Goal: Task Accomplishment & Management: Use online tool/utility

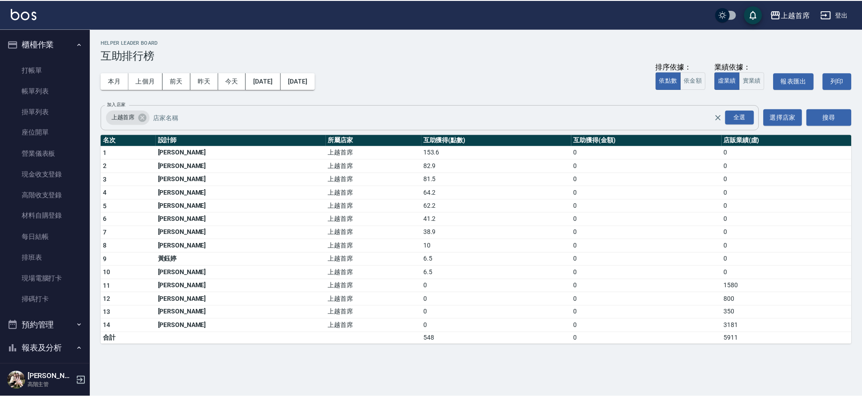
scroll to position [387, 0]
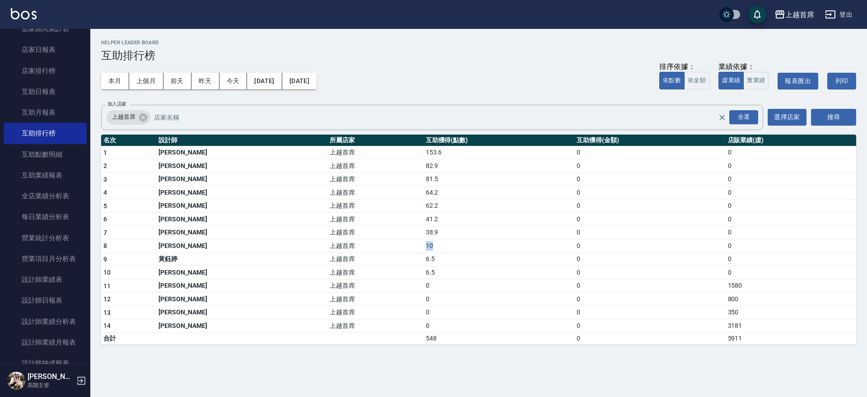
drag, startPoint x: 335, startPoint y: 245, endPoint x: 412, endPoint y: 238, distance: 77.0
click at [412, 239] on tr "8 [PERSON_NAME]首席 10 0 0" at bounding box center [478, 246] width 755 height 14
click at [54, 298] on link "設計師日報表" at bounding box center [45, 300] width 83 height 21
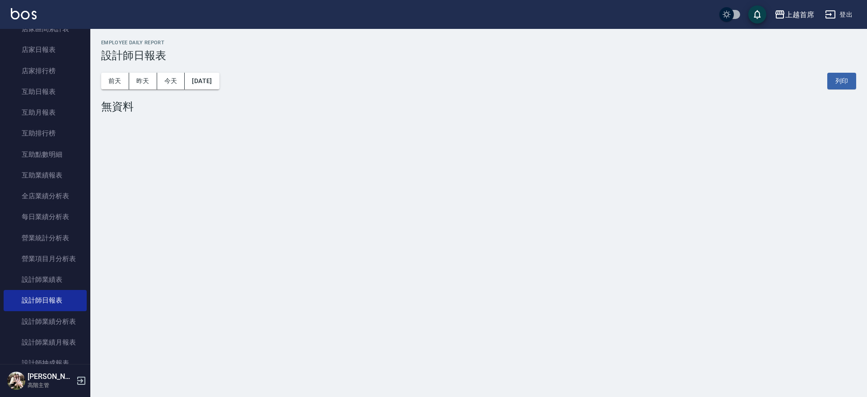
click at [152, 90] on div "[DATE] [DATE] [DATE] [DATE] 列印" at bounding box center [478, 81] width 755 height 38
click at [143, 88] on button "昨天" at bounding box center [143, 81] width 28 height 17
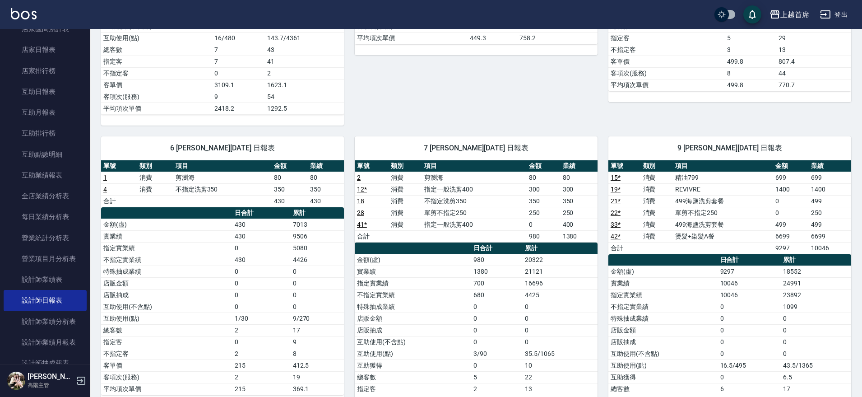
scroll to position [339, 0]
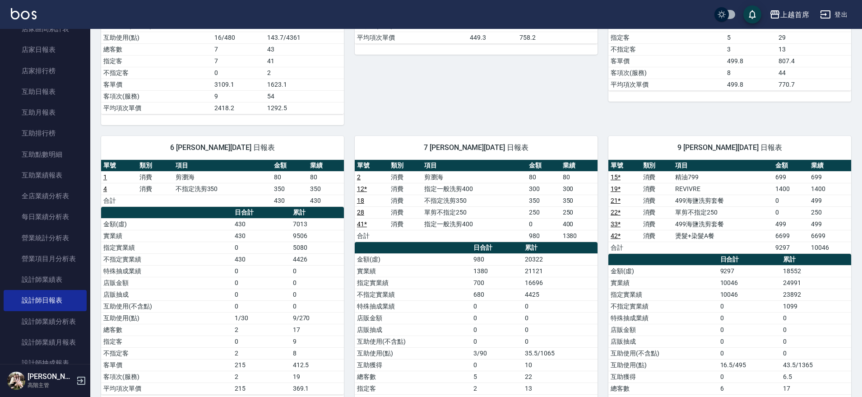
click at [212, 185] on td "不指定洗剪350" at bounding box center [222, 189] width 98 height 12
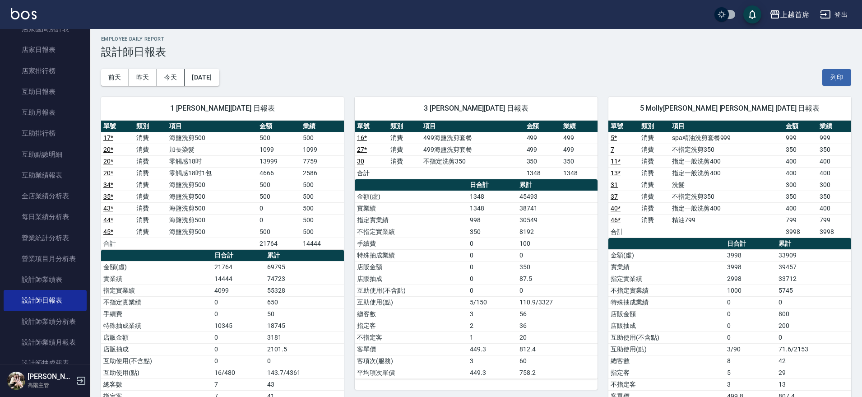
scroll to position [0, 0]
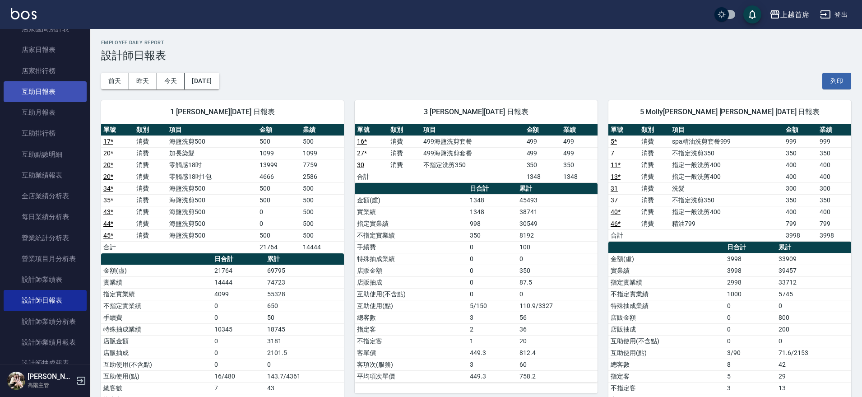
click at [64, 84] on link "互助日報表" at bounding box center [45, 91] width 83 height 21
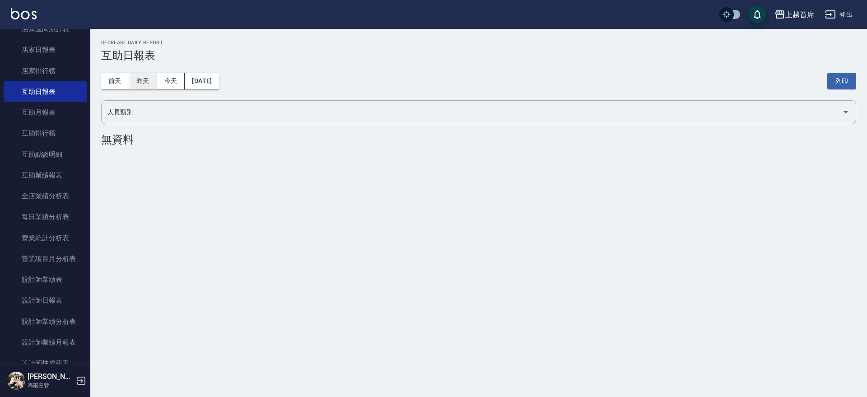
click at [142, 79] on button "昨天" at bounding box center [143, 81] width 28 height 17
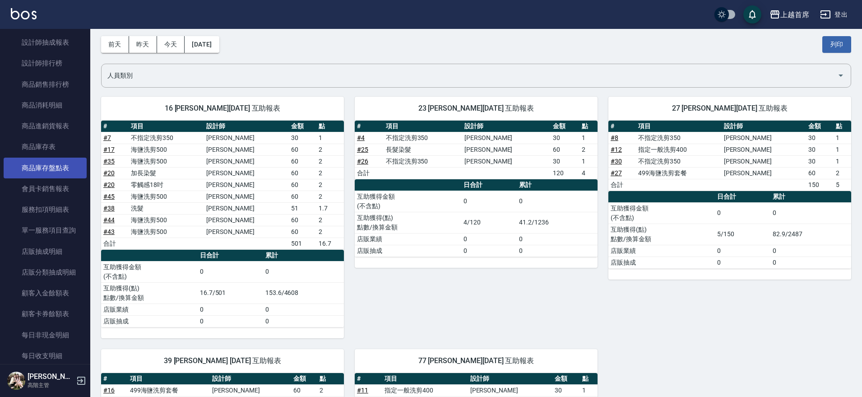
scroll to position [726, 0]
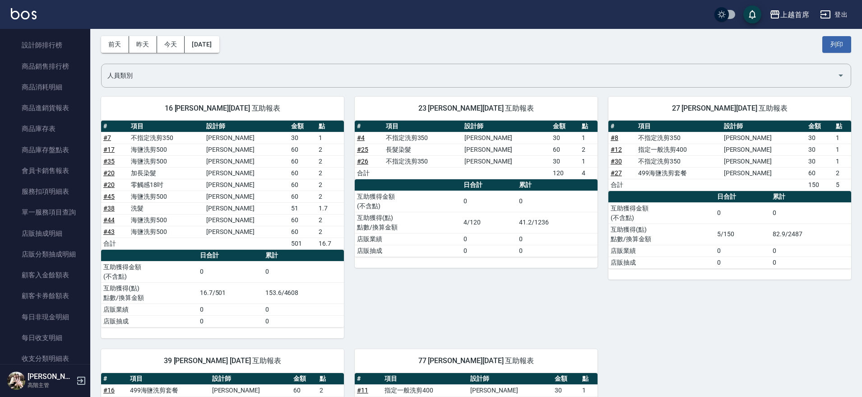
click at [447, 279] on div "23 [PERSON_NAME][DATE] 互助報表 # 項目 設計師 金額 點 # 4 不指定洗剪350 [PERSON_NAME]30 1 # 25 長…" at bounding box center [471, 212] width 254 height 252
